Goal: Transaction & Acquisition: Purchase product/service

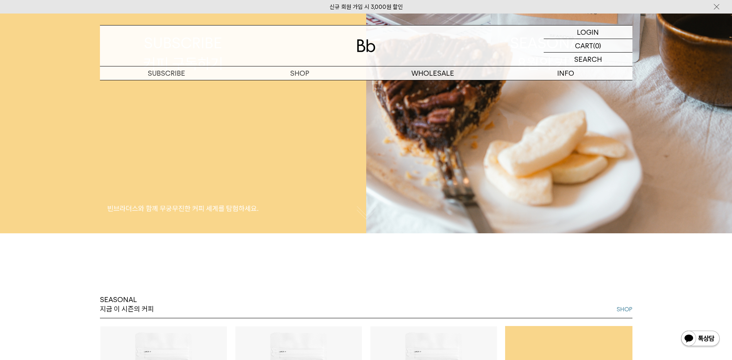
scroll to position [154, 0]
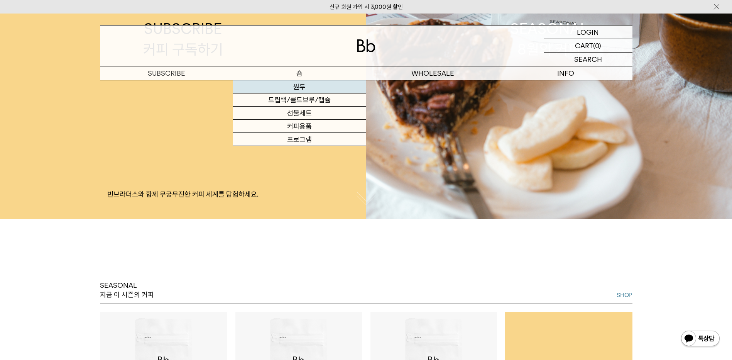
click at [299, 89] on link "원두" at bounding box center [299, 86] width 133 height 13
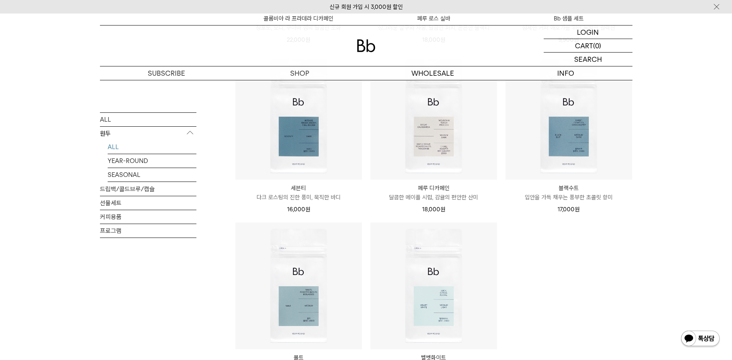
scroll to position [424, 0]
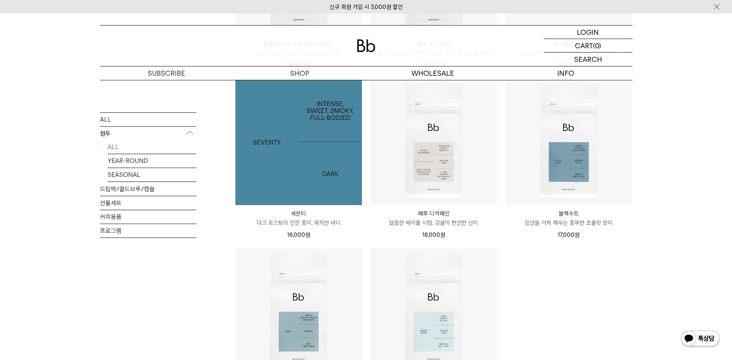
click at [303, 169] on img at bounding box center [298, 141] width 127 height 127
